Goal: Navigation & Orientation: Find specific page/section

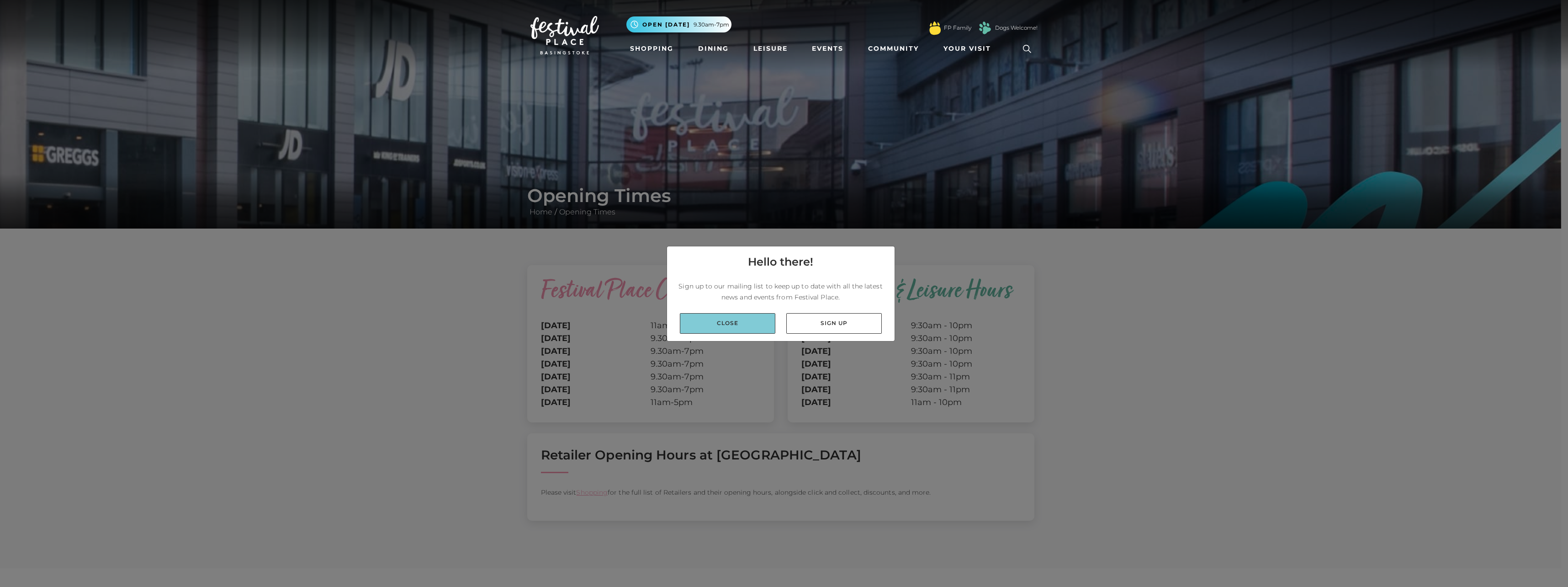
click at [725, 323] on link "Close" at bounding box center [727, 323] width 95 height 21
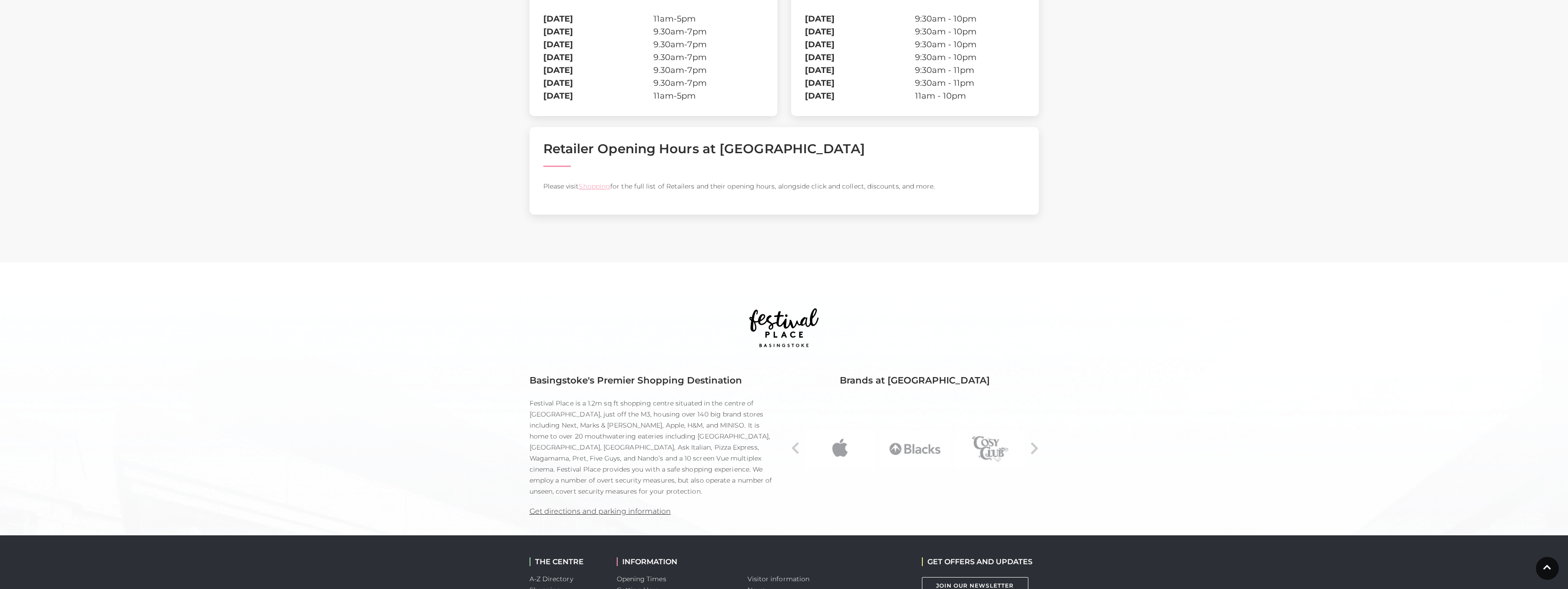
scroll to position [321, 0]
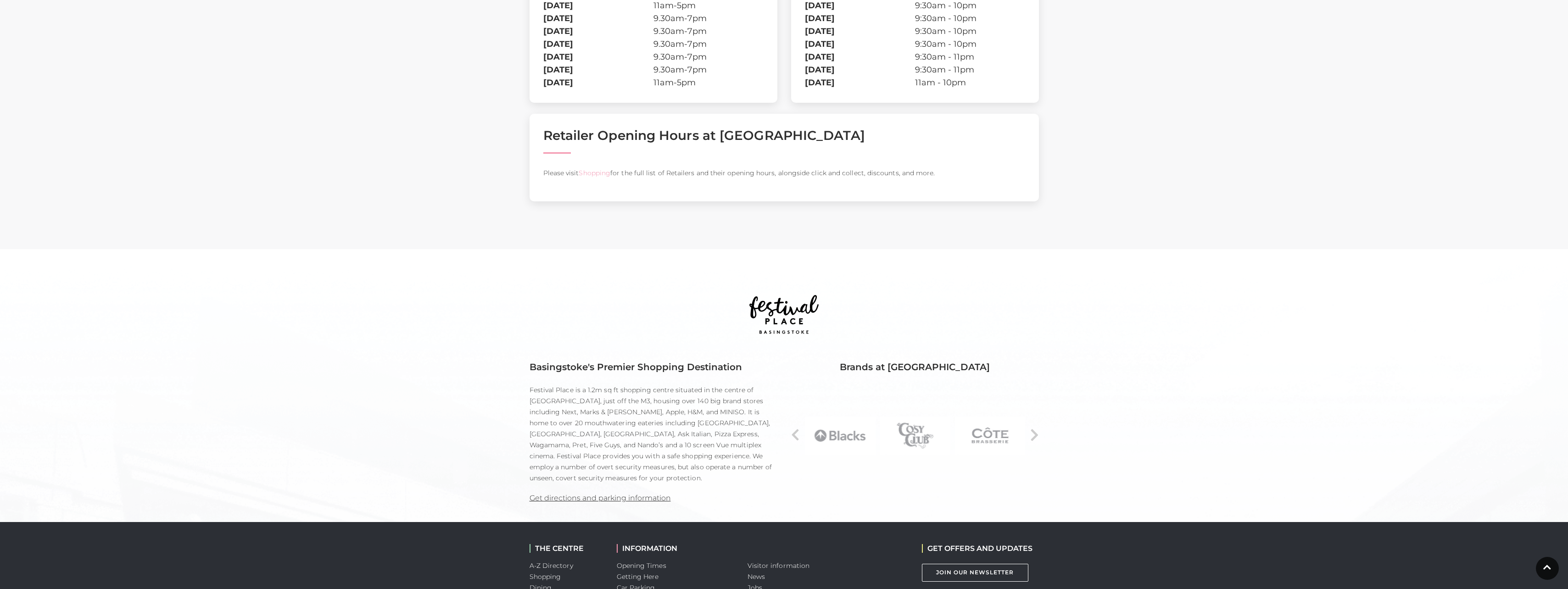
click at [587, 173] on link "Shopping" at bounding box center [594, 173] width 32 height 9
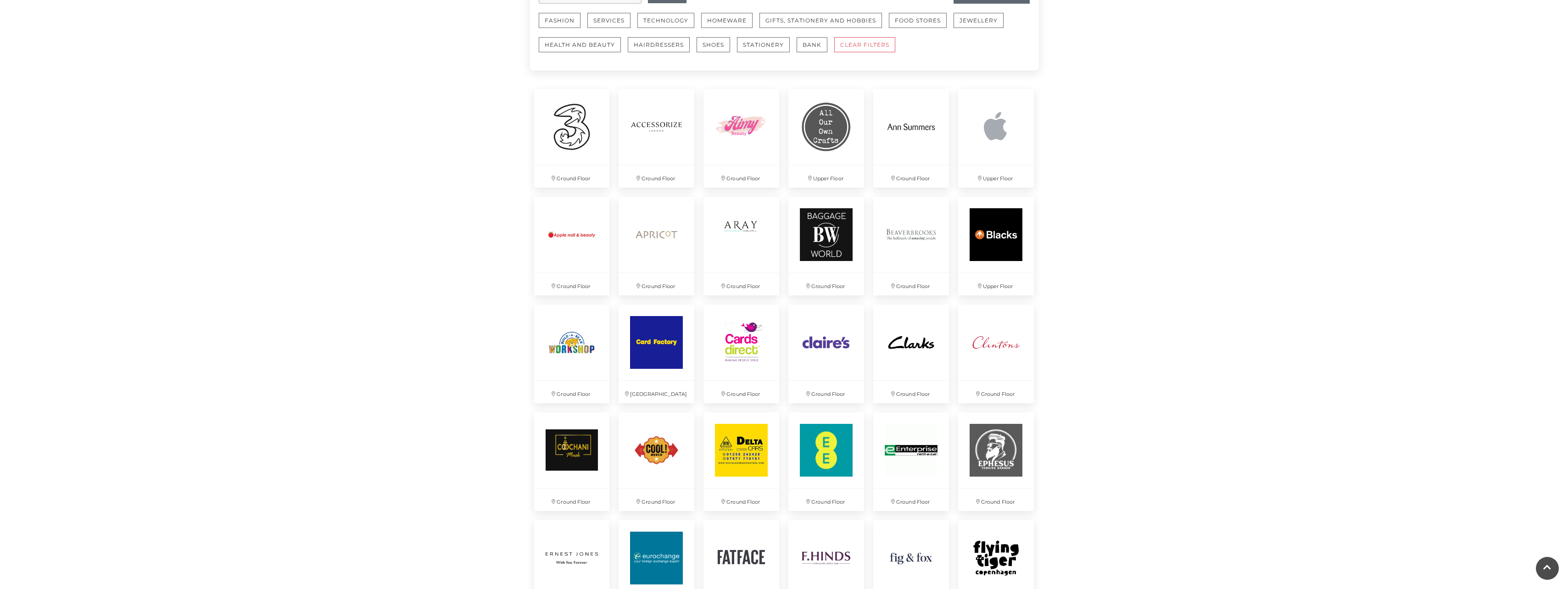
scroll to position [688, 0]
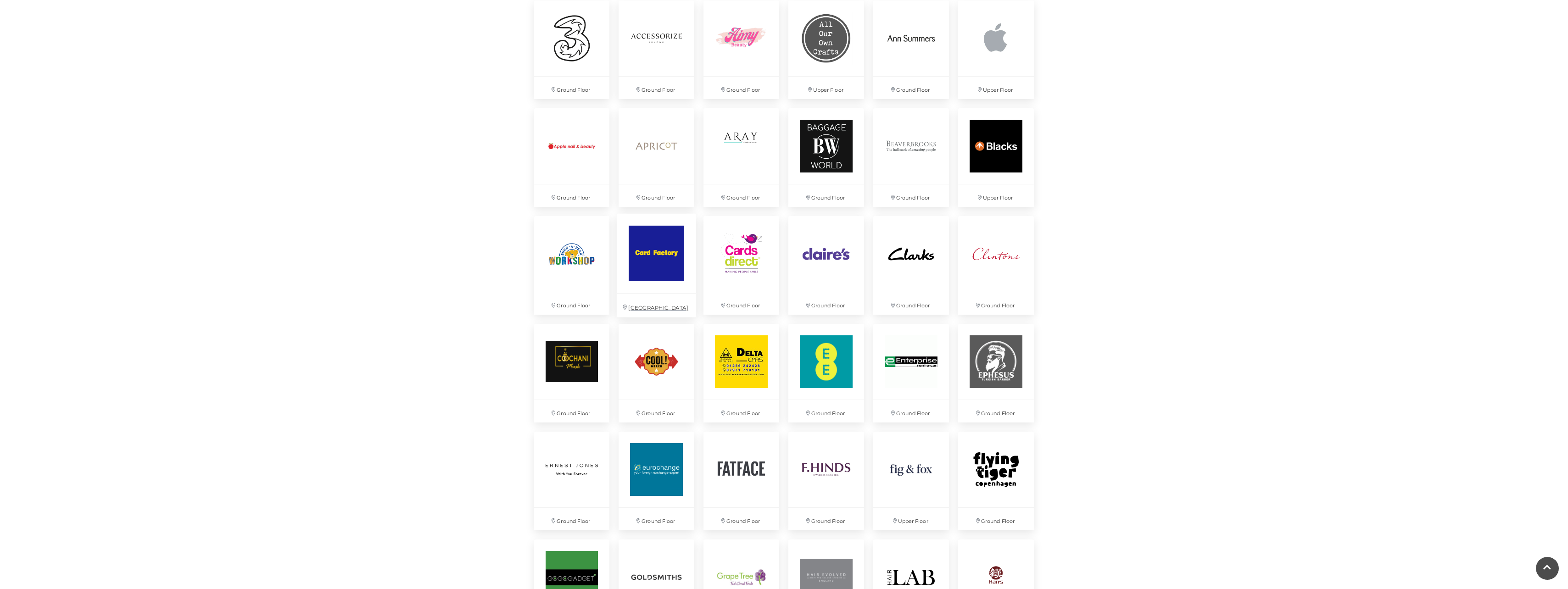
click at [651, 251] on img at bounding box center [656, 254] width 79 height 79
